Goal: Complete application form: Complete application form

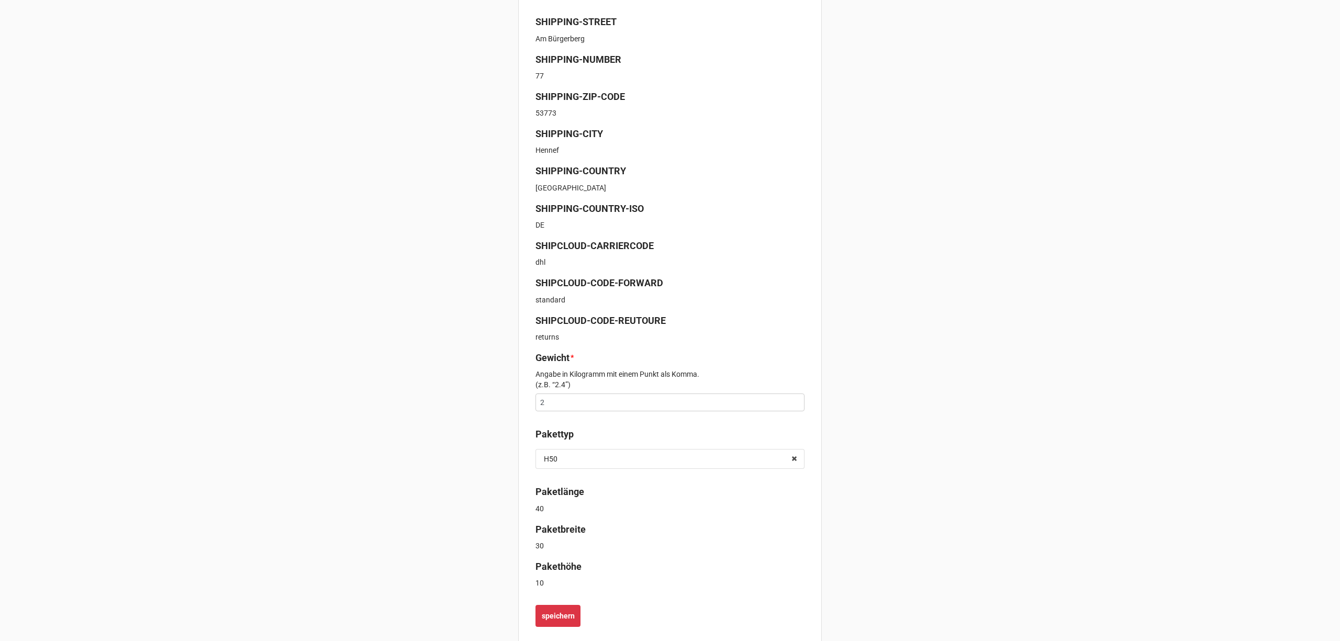
scroll to position [265, 0]
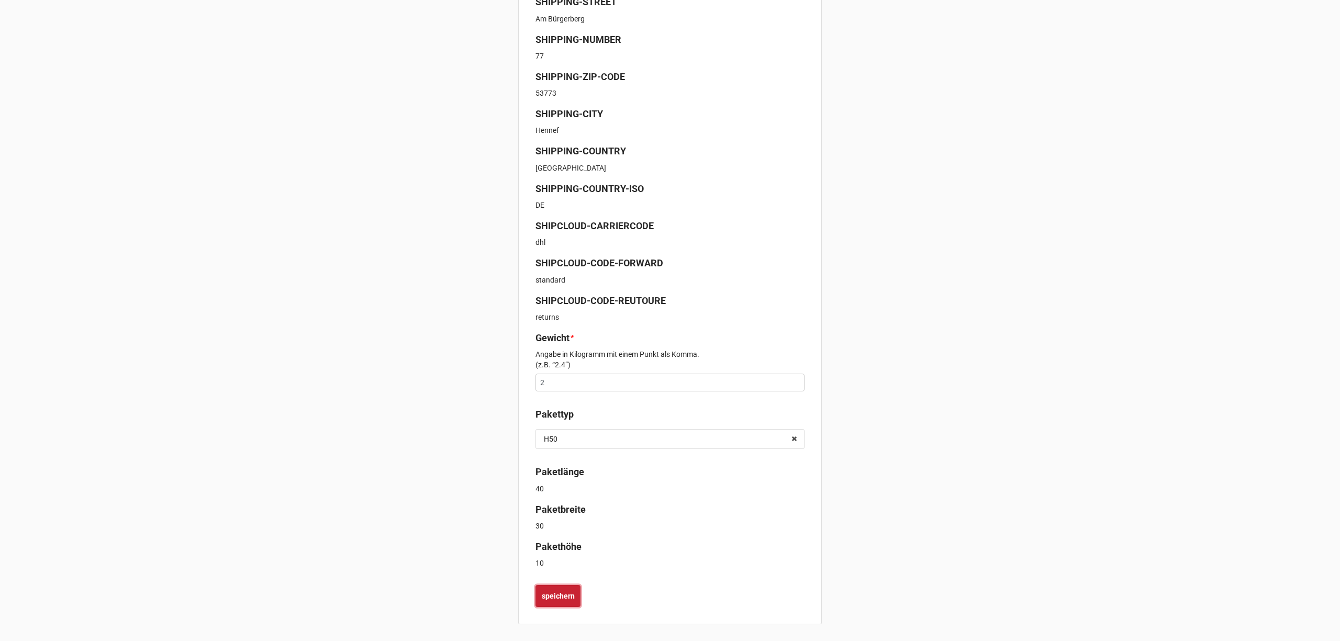
click at [549, 593] on b "speichern" at bounding box center [558, 596] width 33 height 11
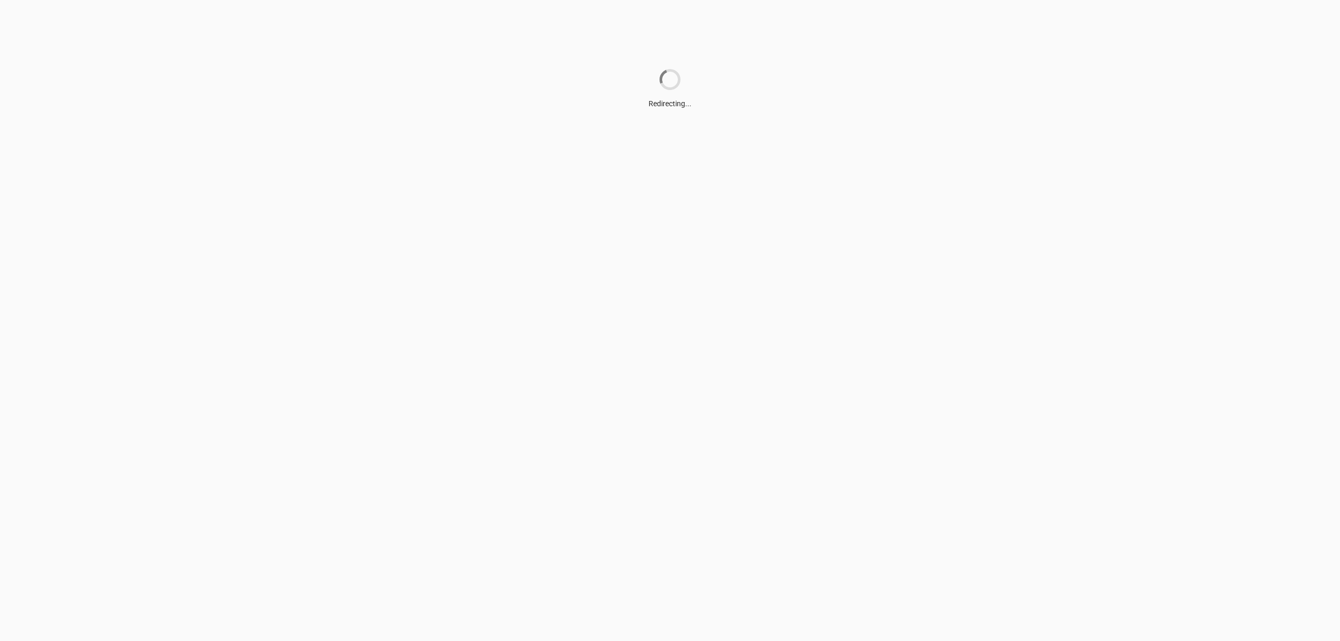
scroll to position [0, 0]
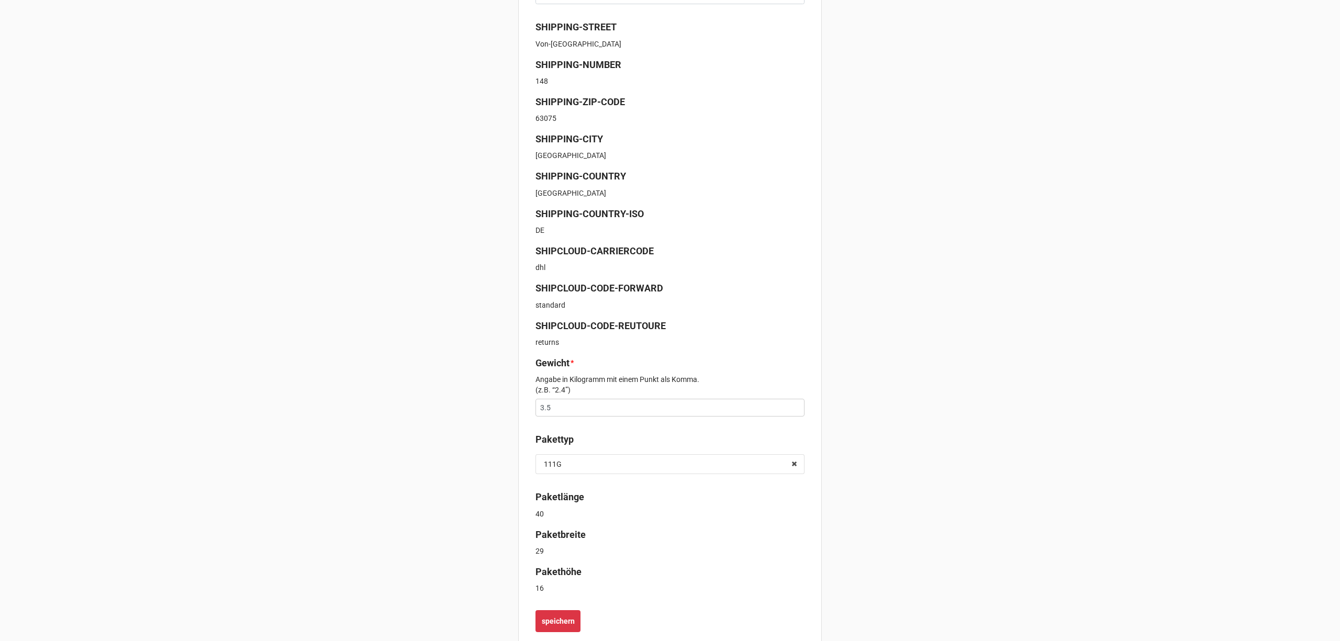
scroll to position [265, 0]
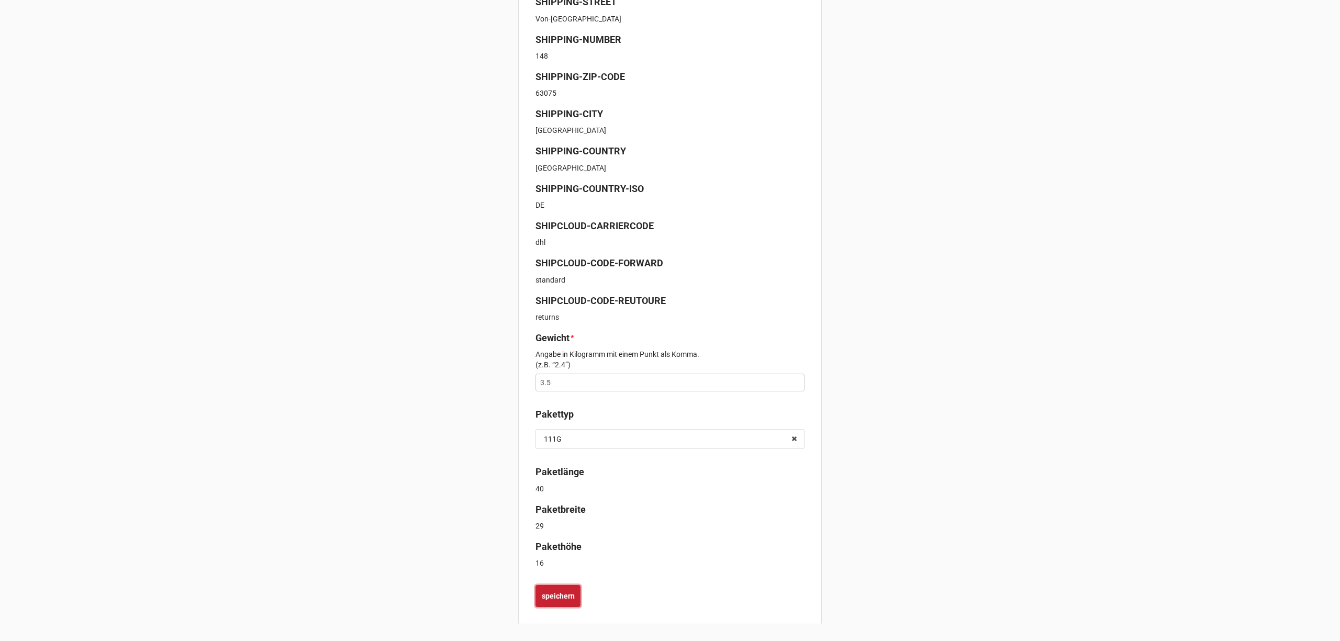
click at [572, 586] on button "speichern" at bounding box center [557, 596] width 45 height 22
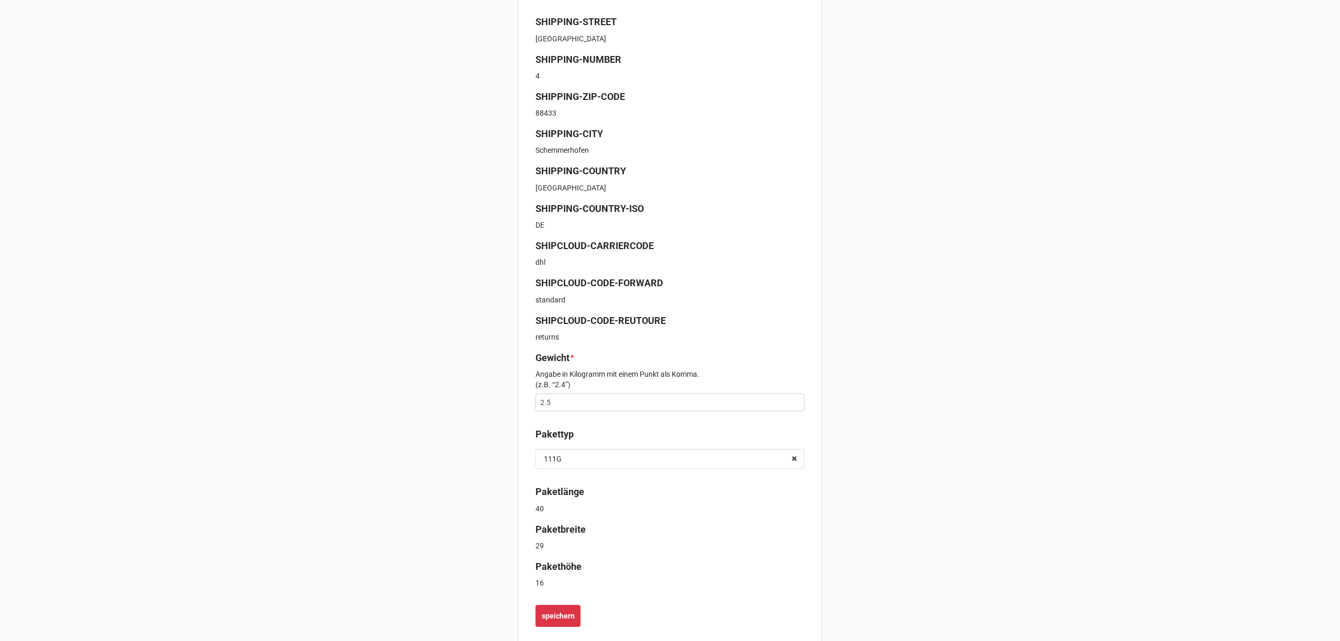
scroll to position [265, 0]
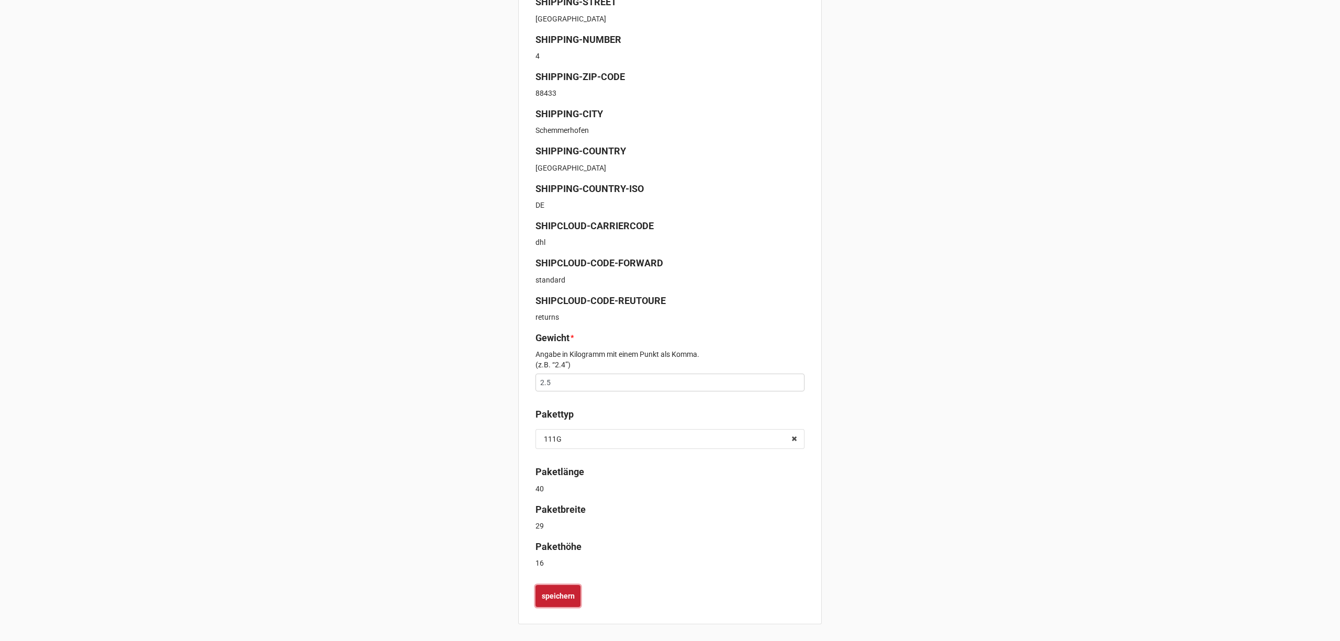
click at [535, 598] on button "speichern" at bounding box center [557, 596] width 45 height 22
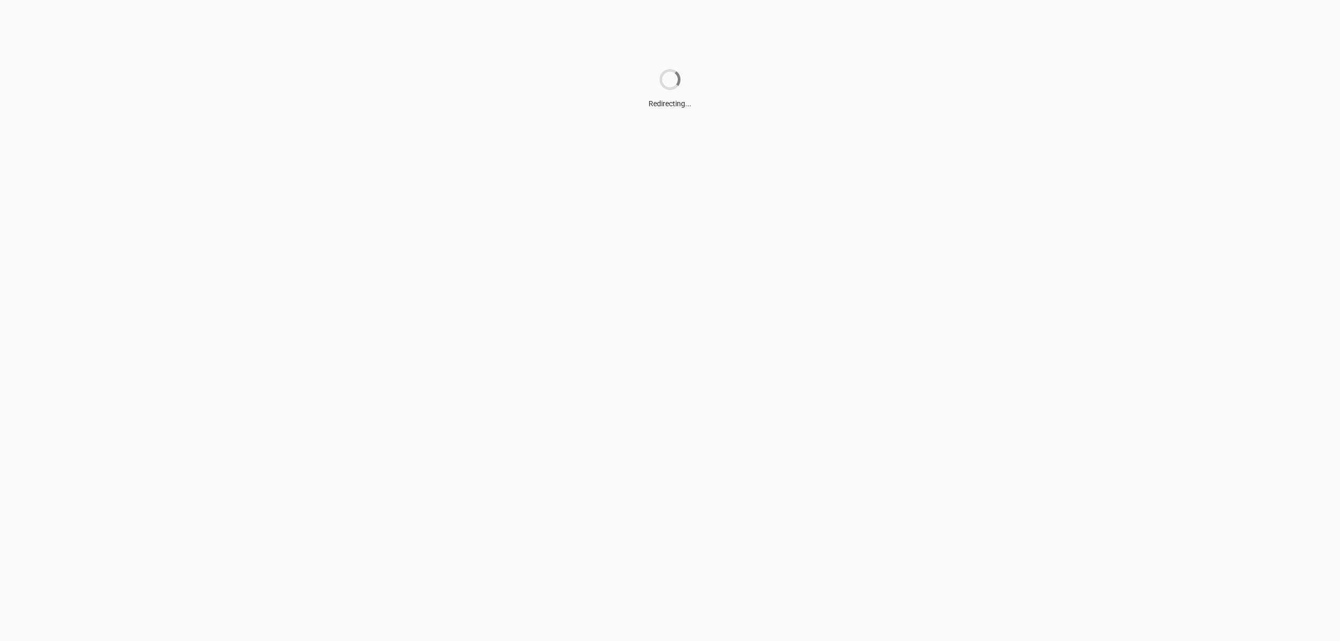
scroll to position [0, 0]
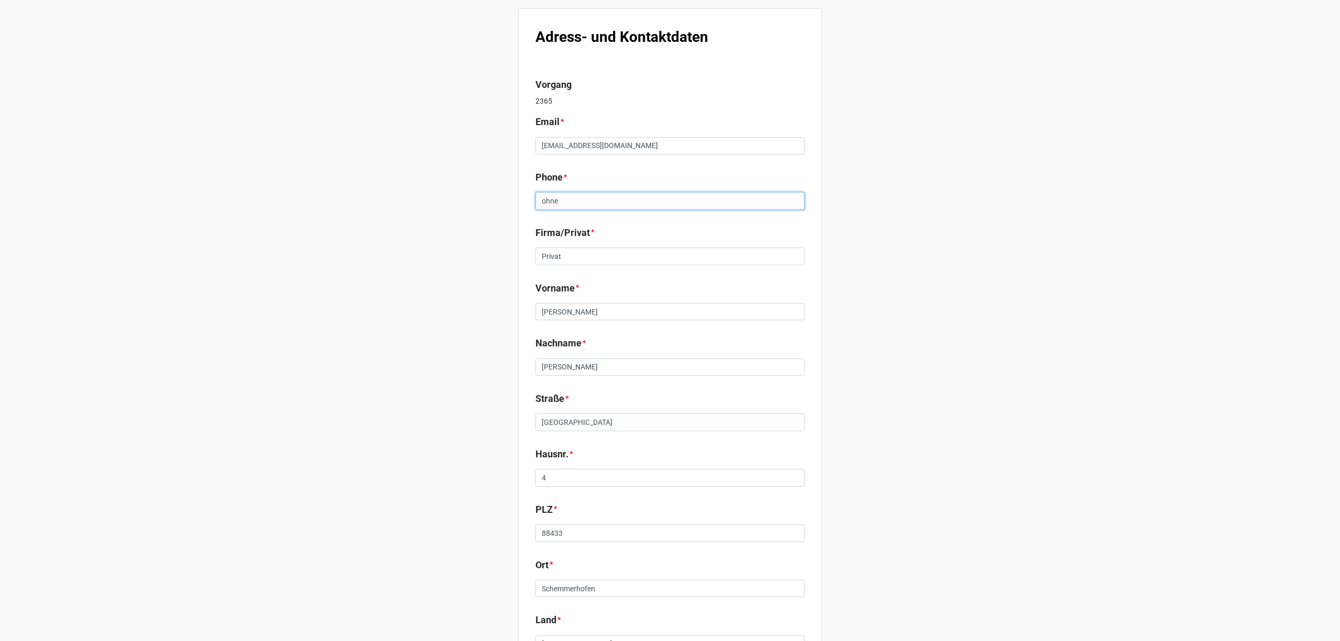
drag, startPoint x: 578, startPoint y: 202, endPoint x: 499, endPoint y: 197, distance: 79.7
click at [499, 197] on div "Adress- und Kontaktdaten Vorgang 2365 Email * uwesimon13@web.de Phone * ohne Fi…" at bounding box center [670, 399] width 1340 height 799
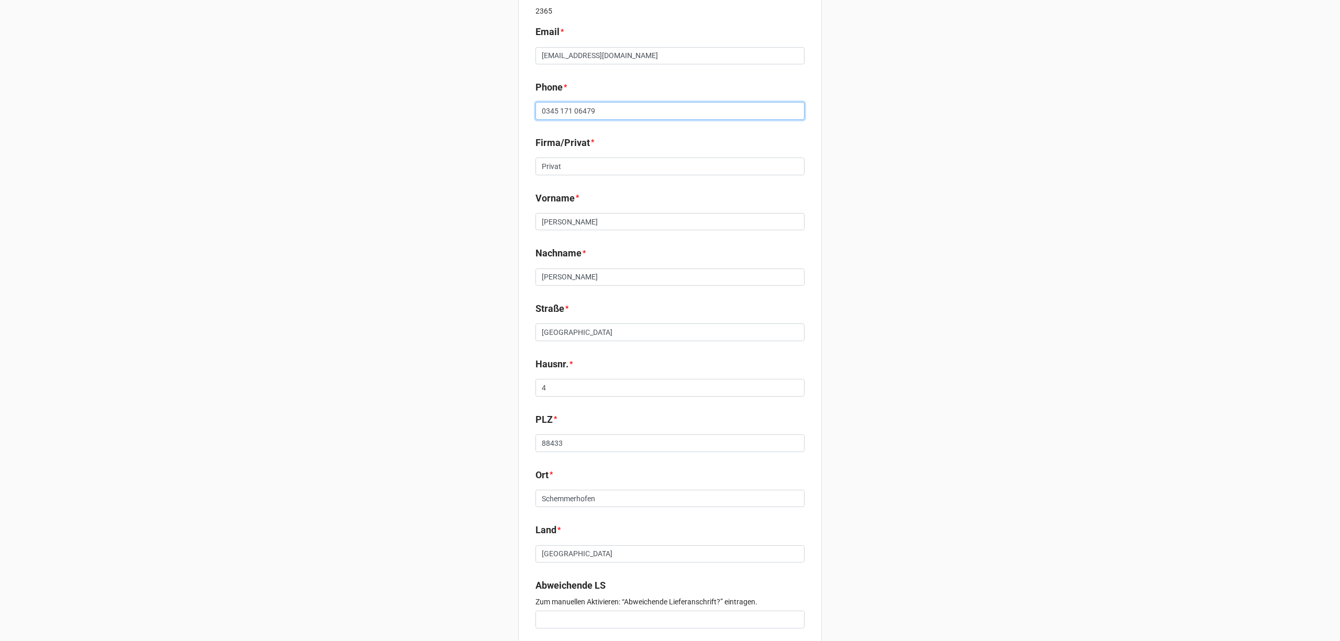
scroll to position [158, 0]
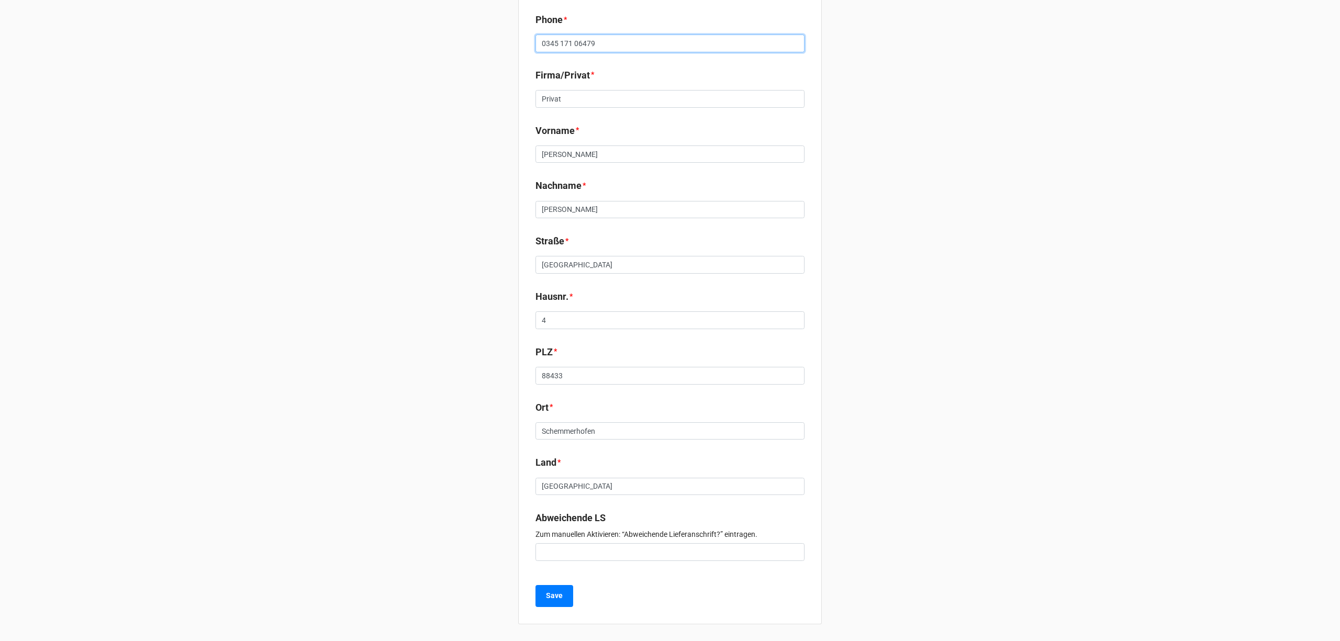
type input "0345 171 06479"
click at [551, 584] on div "Adress- und Kontaktdaten Vorgang 2365 Email * uwesimon13@web.de Phone * 0345 17…" at bounding box center [670, 238] width 304 height 774
click at [553, 600] on b "Save" at bounding box center [554, 595] width 17 height 11
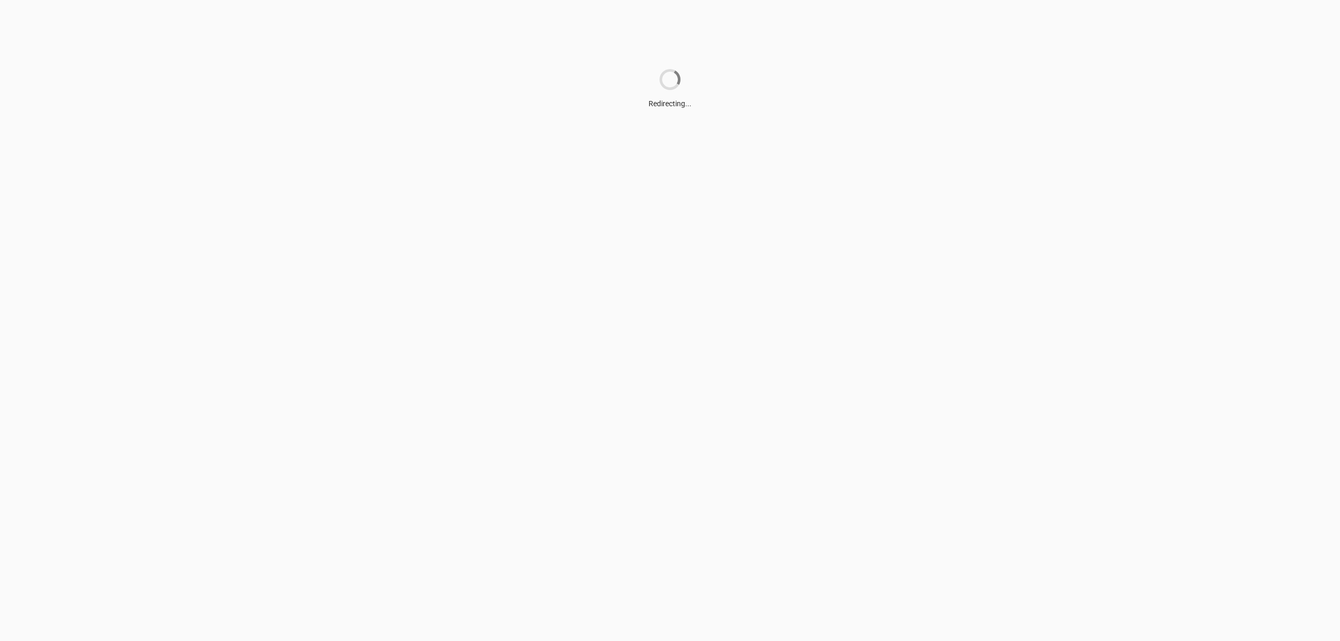
scroll to position [0, 0]
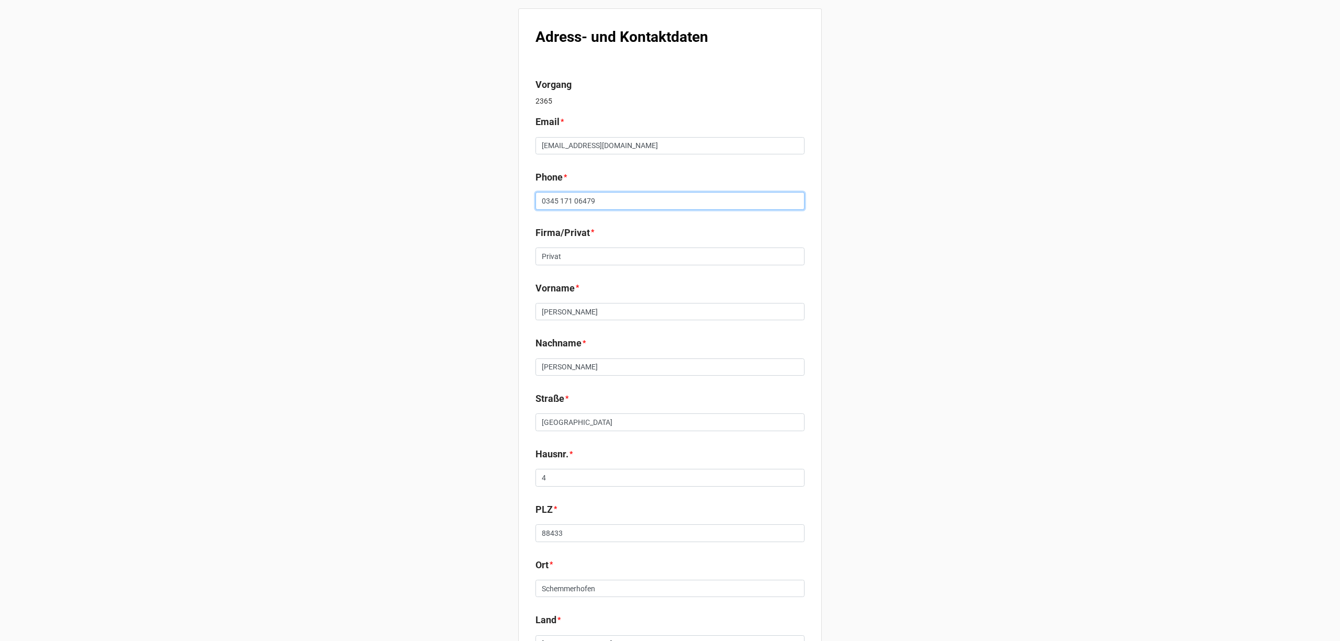
drag, startPoint x: 460, startPoint y: 212, endPoint x: 421, endPoint y: 212, distance: 38.2
click at [422, 212] on div "Adress- und Kontaktdaten Vorgang 2365 Email * [EMAIL_ADDRESS][DOMAIN_NAME] Phon…" at bounding box center [670, 399] width 1340 height 799
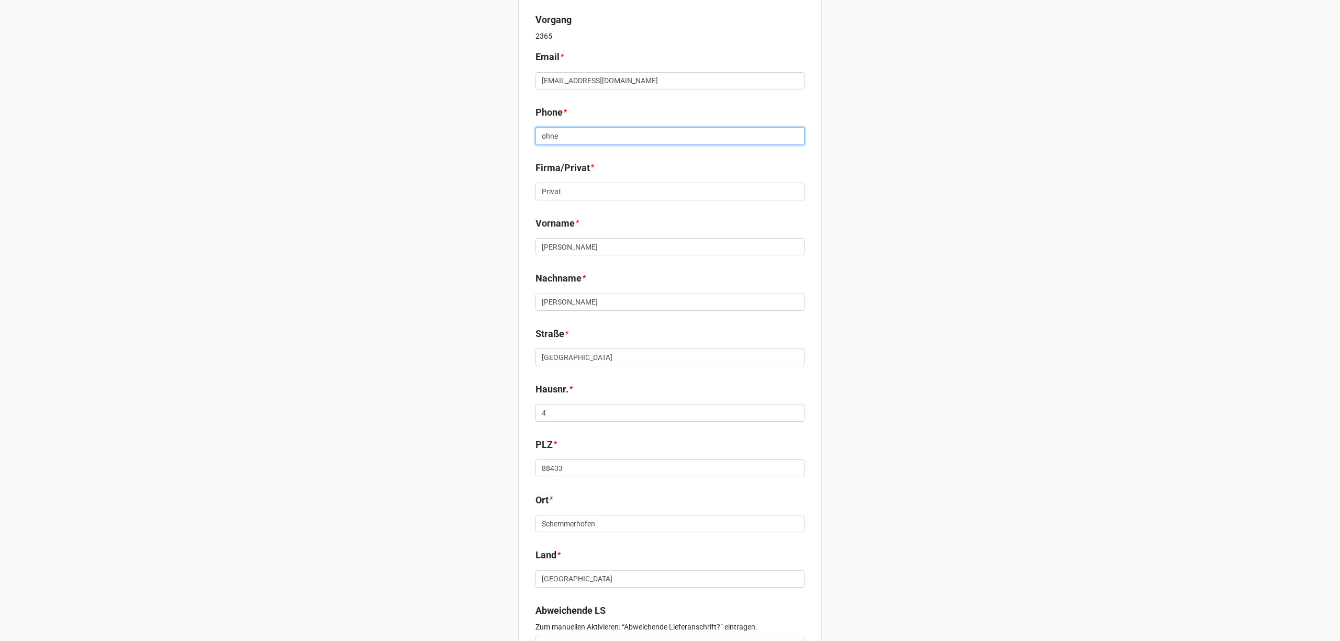
scroll to position [158, 0]
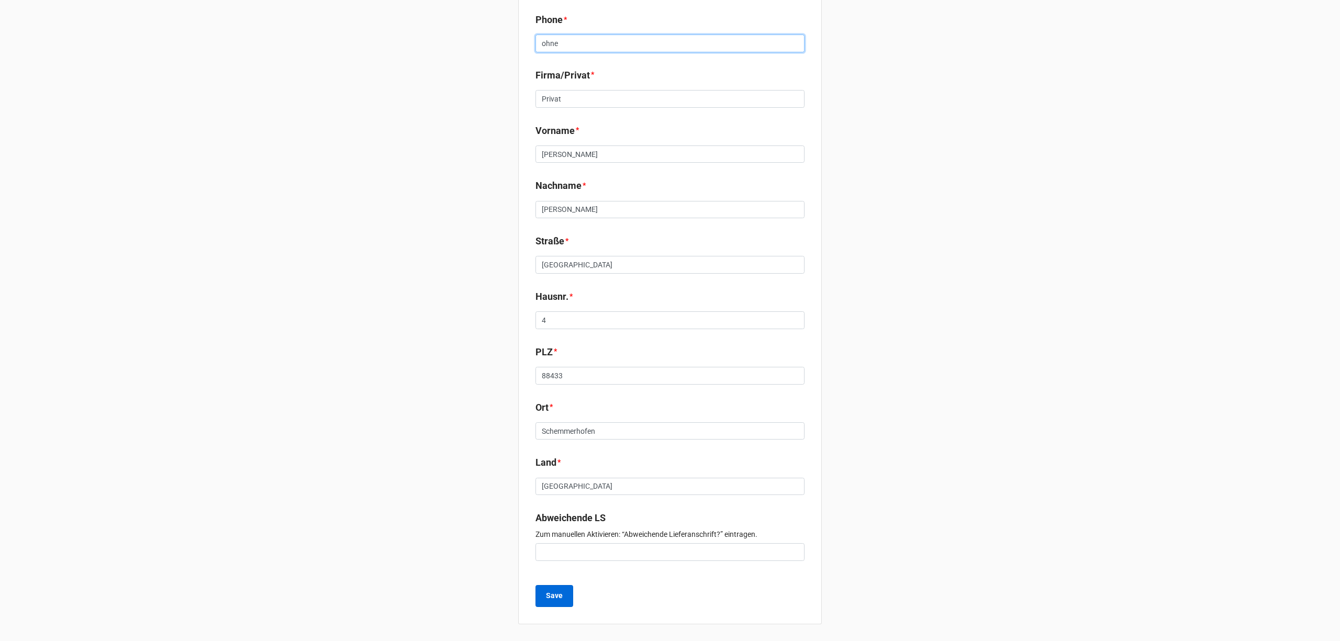
type input "ohne"
click at [551, 601] on button "Save" at bounding box center [554, 596] width 38 height 22
